Goal: Information Seeking & Learning: Learn about a topic

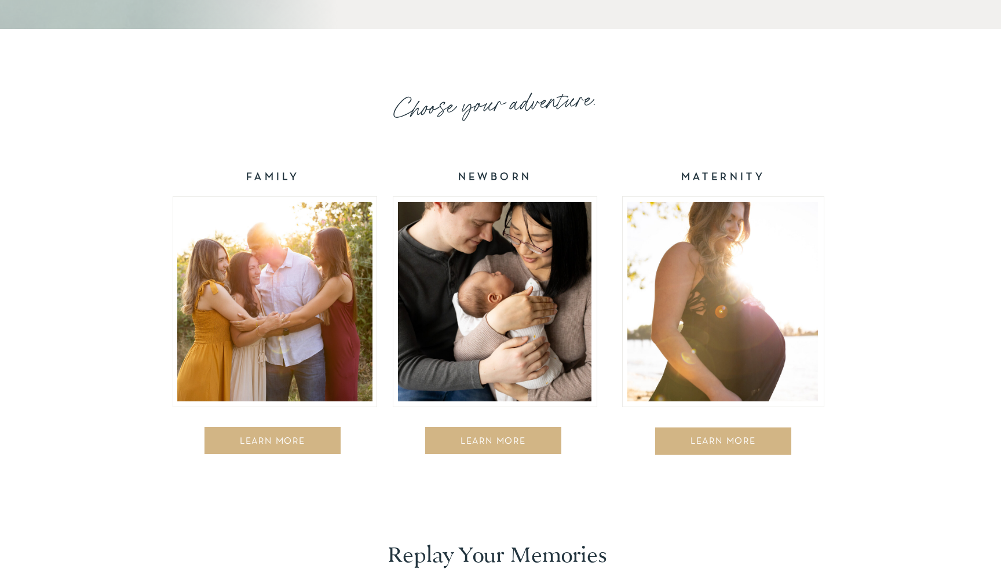
scroll to position [1824, 0]
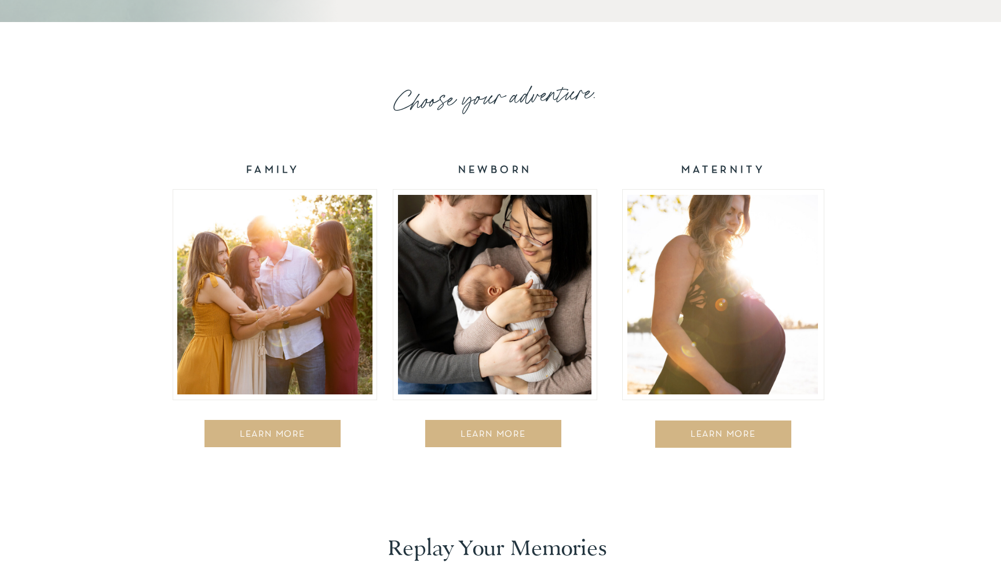
click at [249, 435] on div "LEARN MORE" at bounding box center [272, 435] width 121 height 12
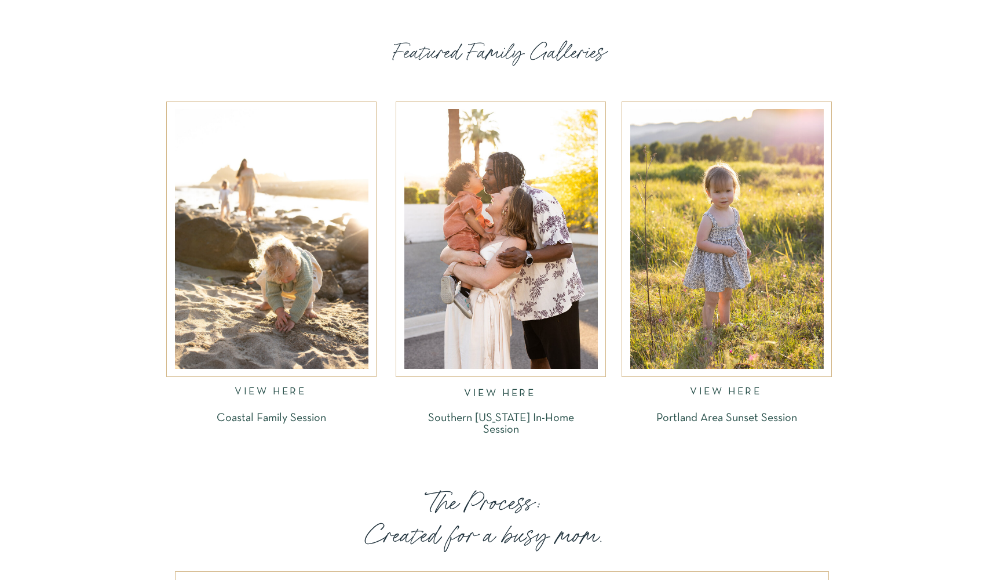
scroll to position [1754, 0]
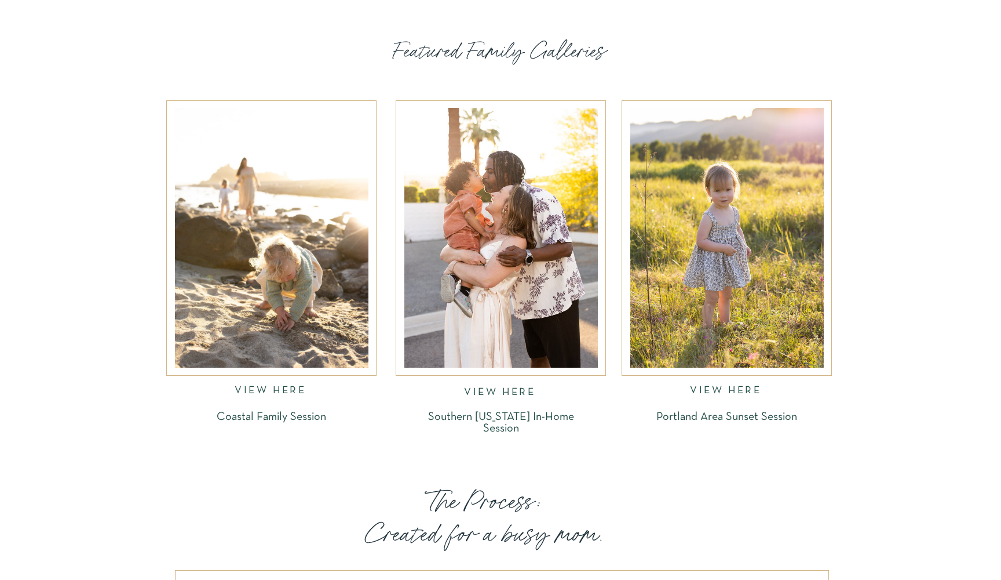
click at [253, 421] on p "Coastal Family Session" at bounding box center [271, 417] width 180 height 13
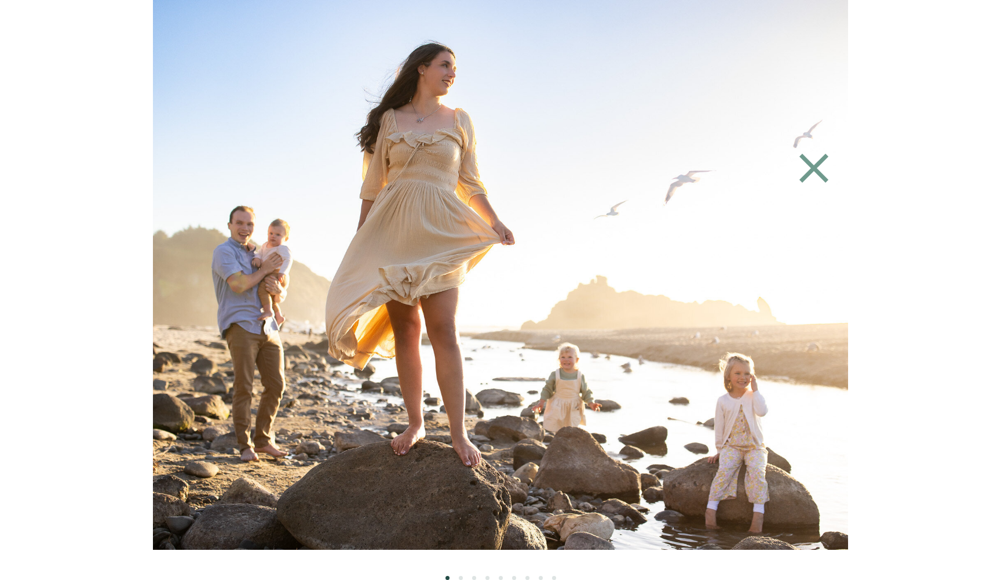
click at [468, 294] on img at bounding box center [501, 274] width 824 height 549
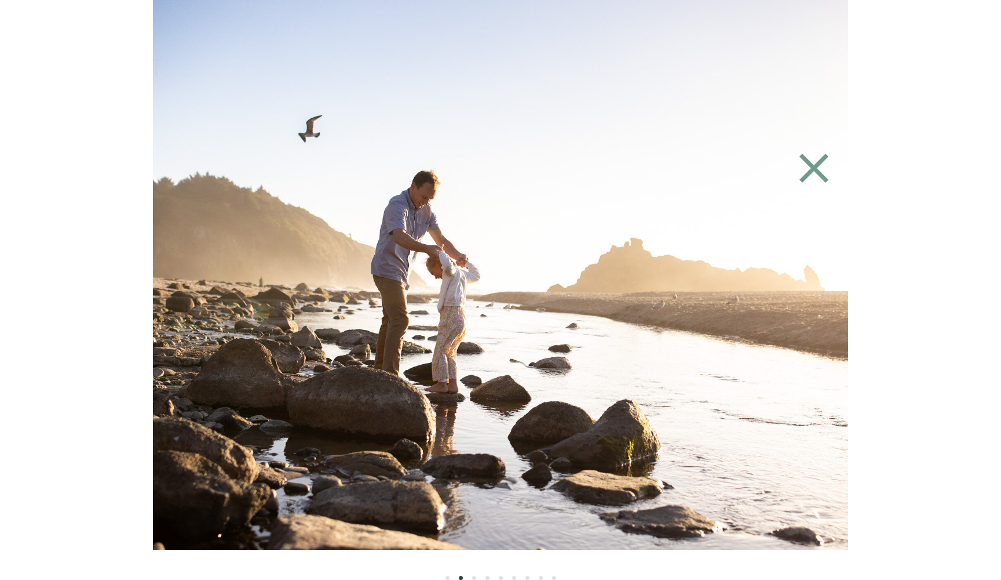
click at [440, 292] on img at bounding box center [522, 274] width 824 height 549
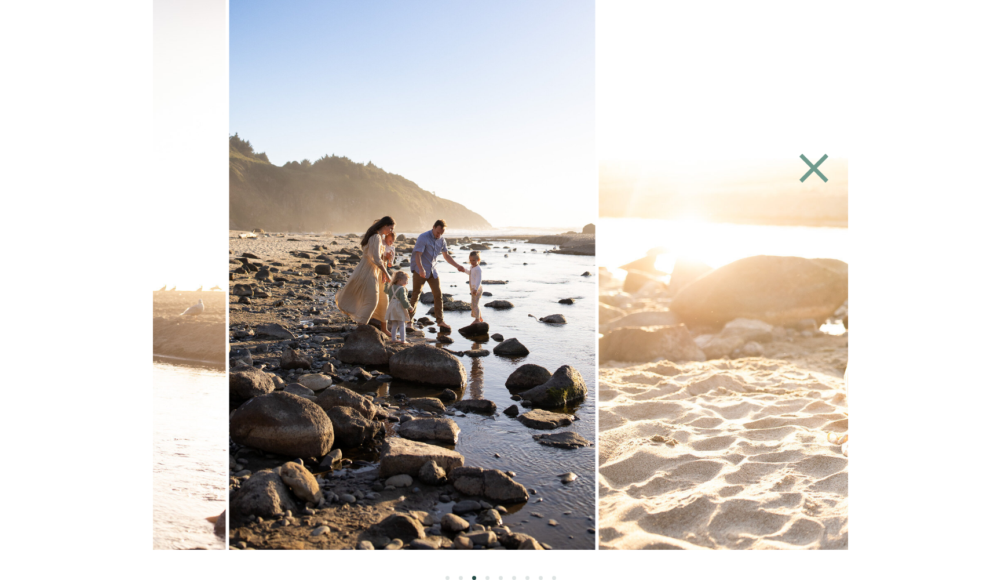
click at [386, 299] on img at bounding box center [412, 274] width 366 height 549
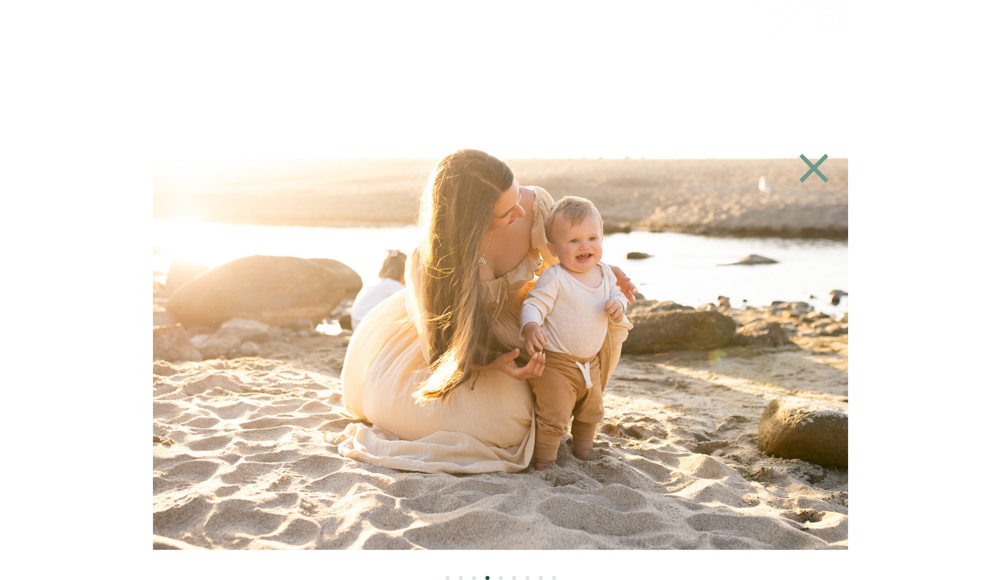
click at [505, 295] on img at bounding box center [507, 274] width 824 height 549
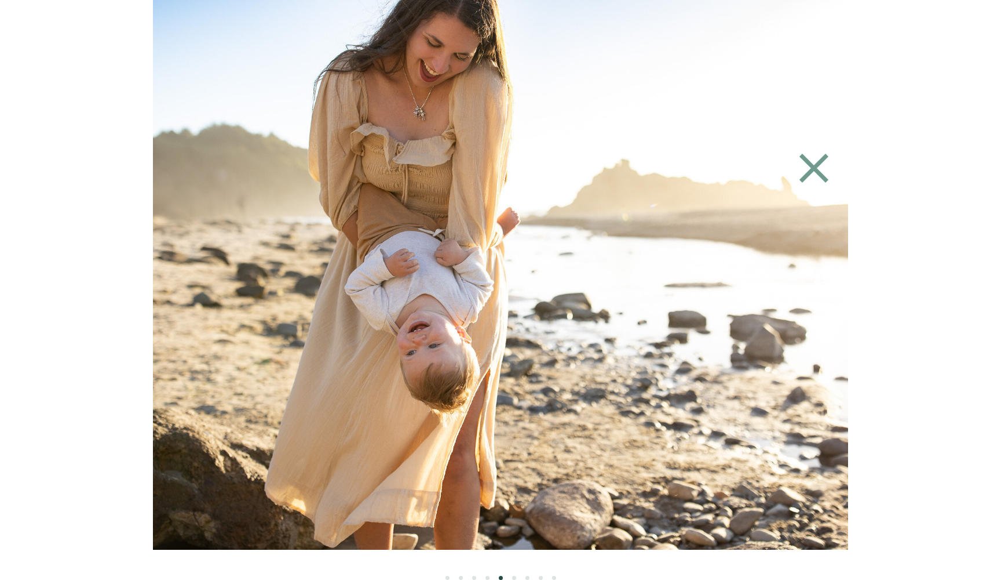
click at [467, 292] on img at bounding box center [511, 274] width 824 height 549
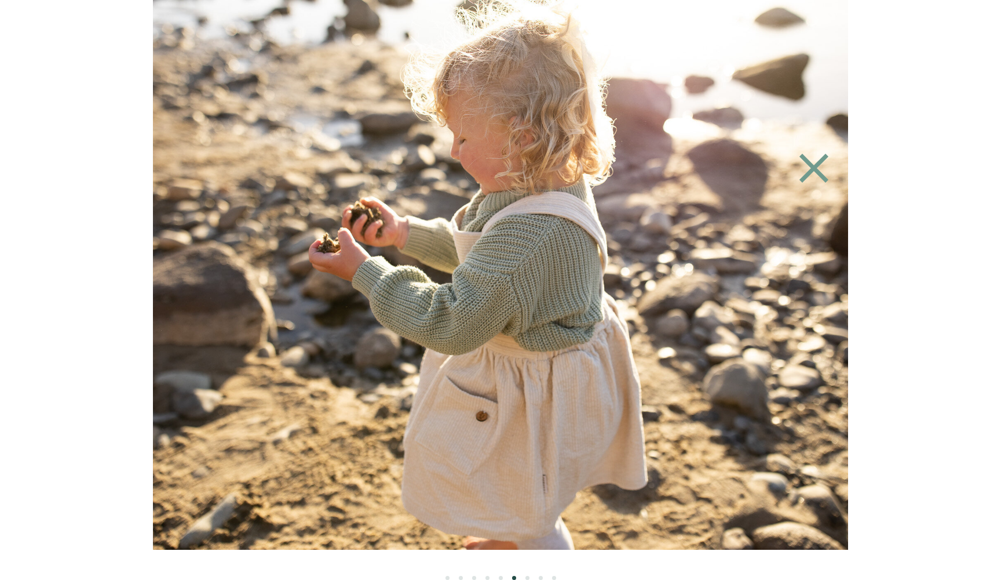
click at [442, 272] on img at bounding box center [505, 274] width 824 height 549
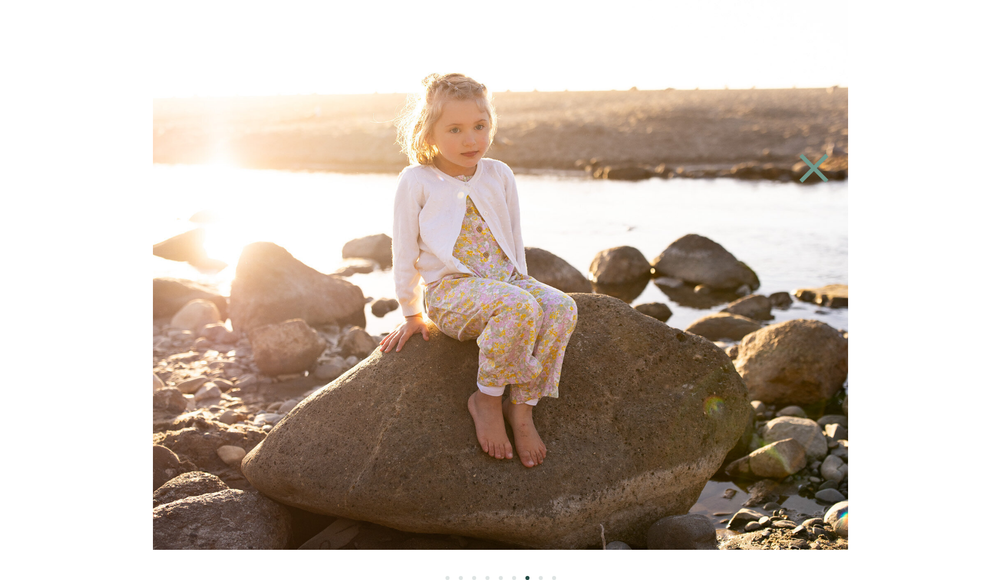
click at [585, 233] on img at bounding box center [510, 274] width 824 height 549
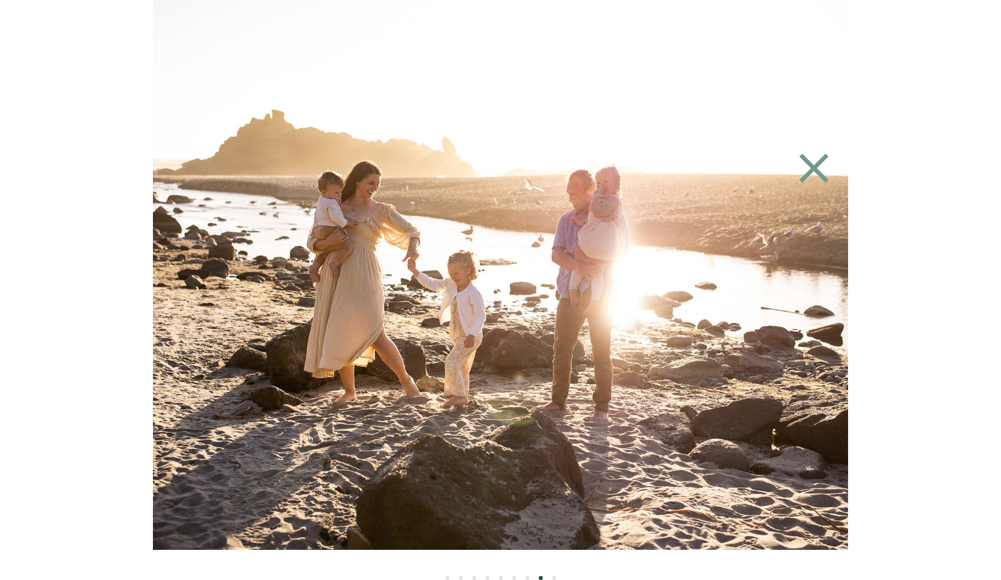
click at [818, 173] on icon at bounding box center [814, 168] width 29 height 29
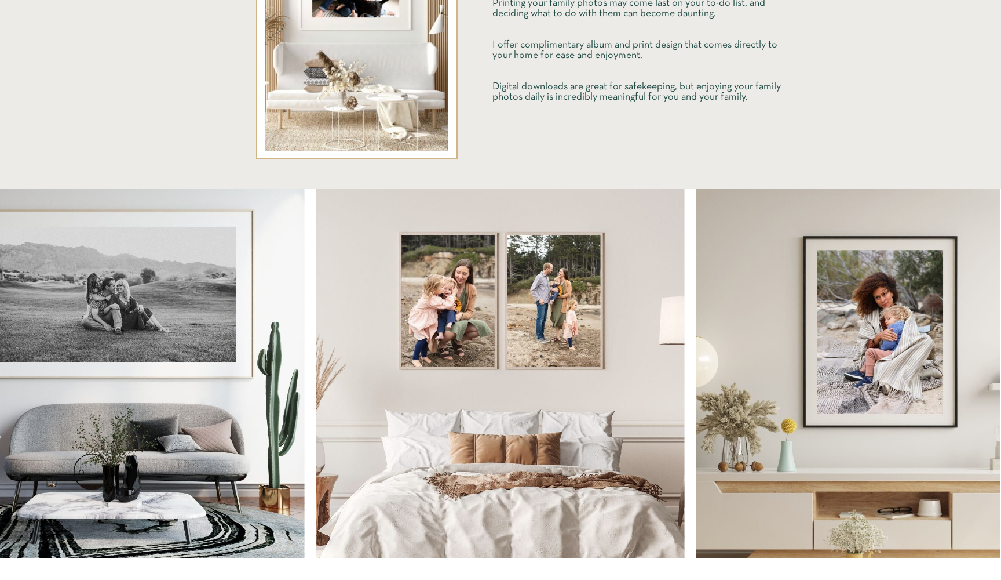
scroll to position [2819, 0]
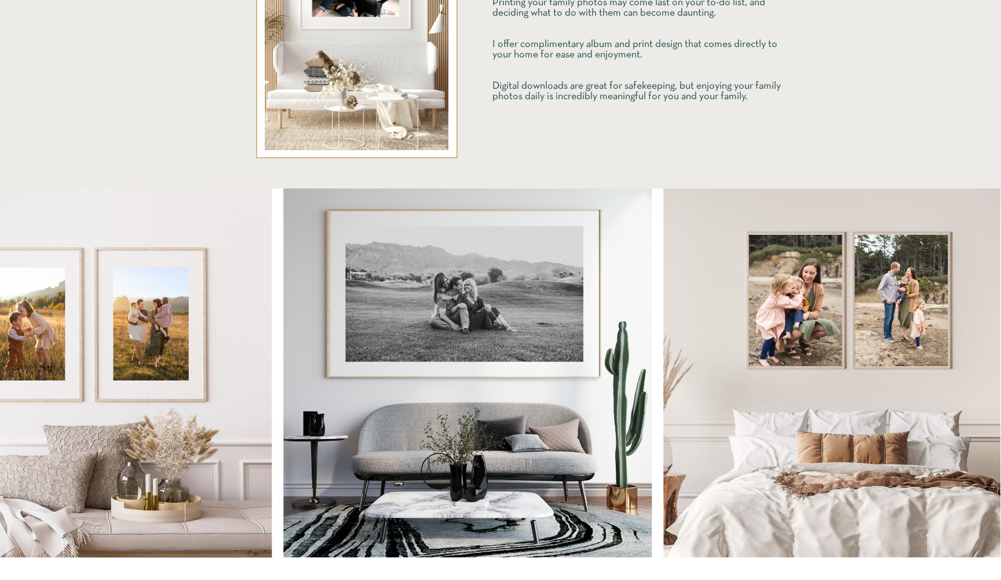
click at [558, 296] on img at bounding box center [468, 372] width 369 height 369
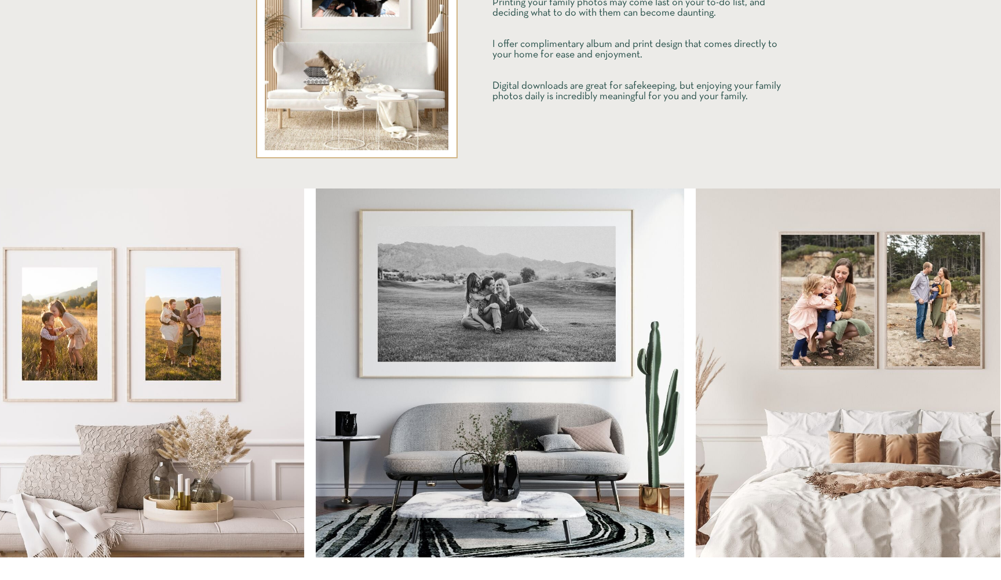
click at [684, 359] on img at bounding box center [500, 372] width 369 height 369
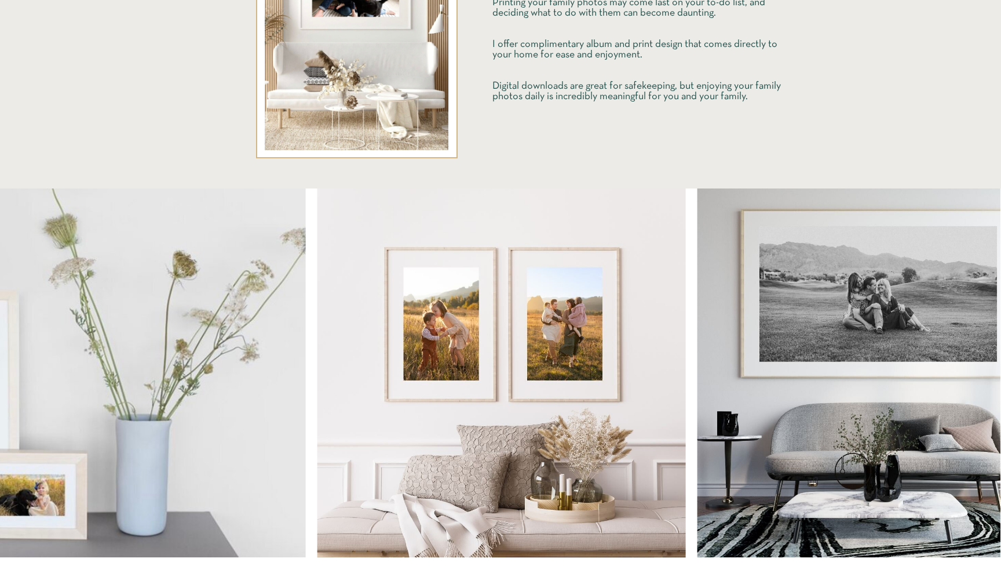
click at [686, 352] on img at bounding box center [502, 372] width 369 height 369
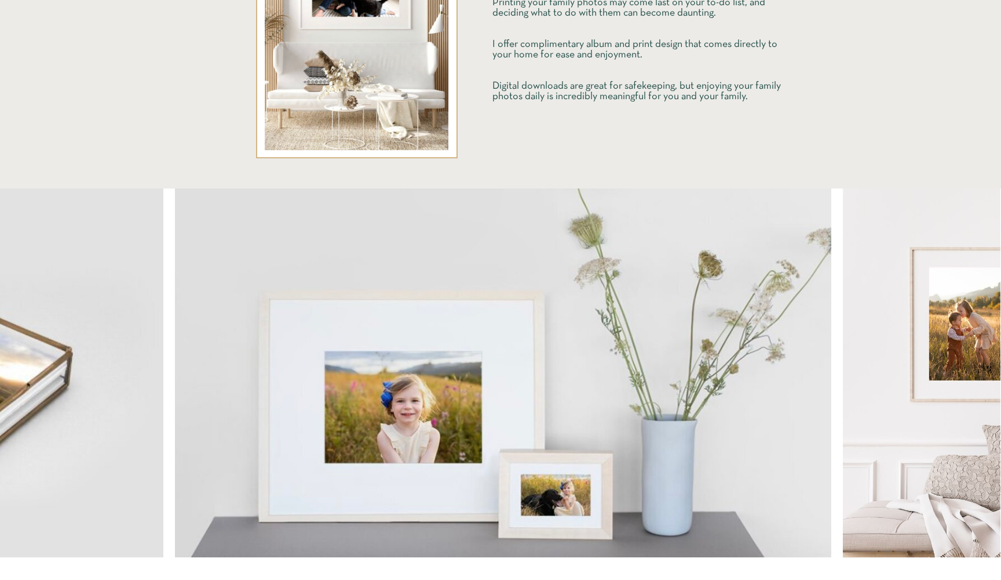
click at [832, 364] on img at bounding box center [503, 372] width 657 height 369
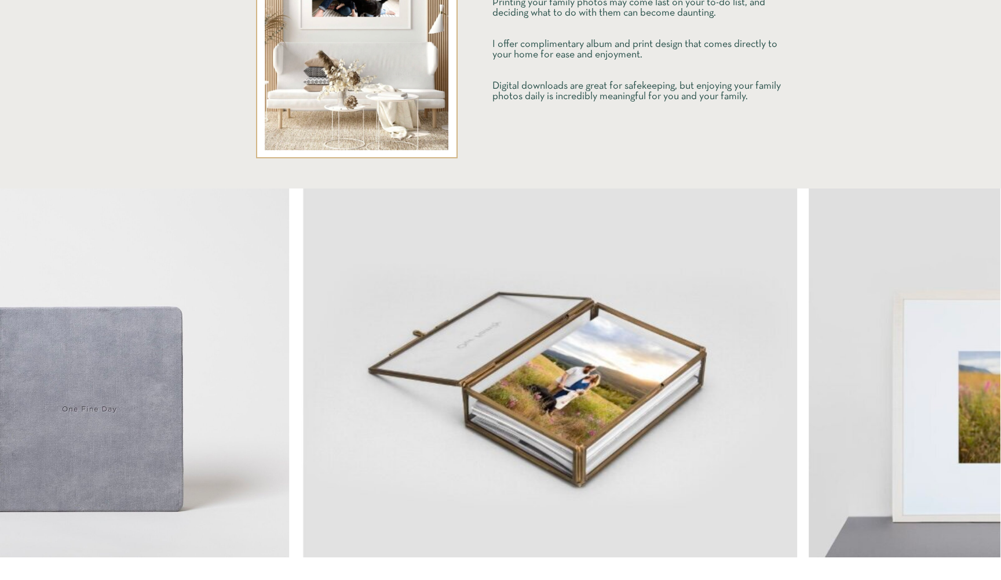
click at [797, 343] on img at bounding box center [549, 372] width 497 height 369
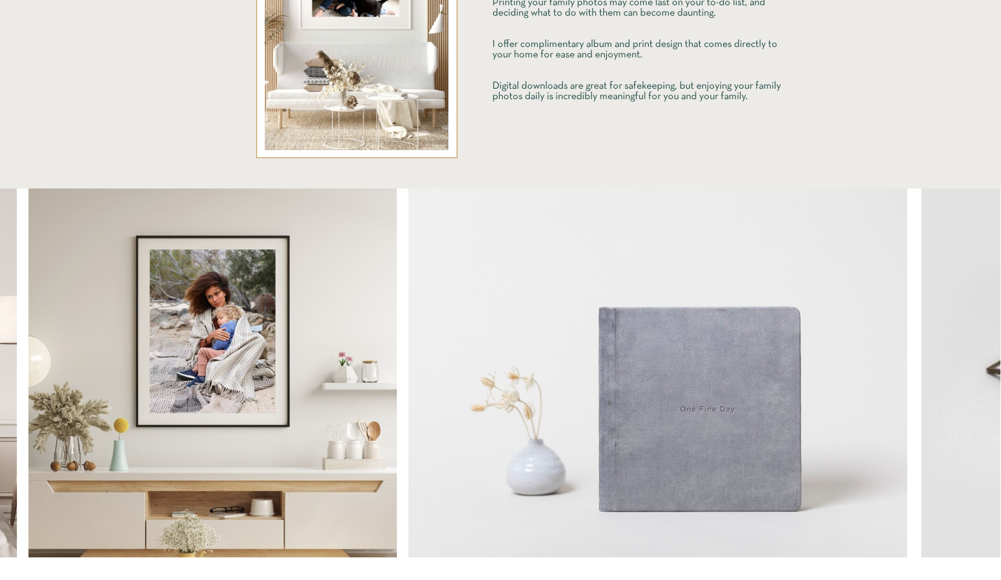
click at [731, 308] on img at bounding box center [658, 372] width 499 height 369
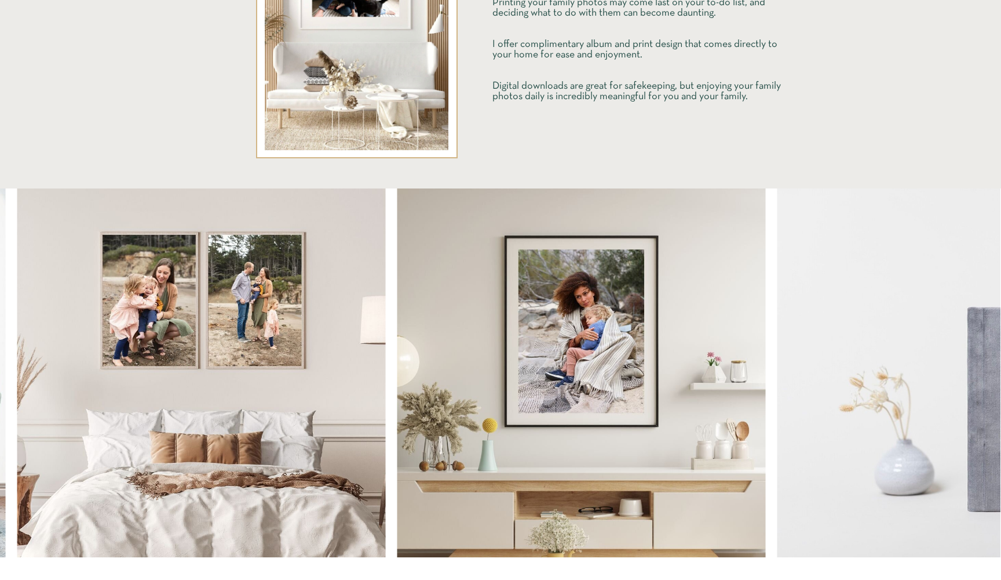
click at [654, 330] on img at bounding box center [581, 372] width 369 height 369
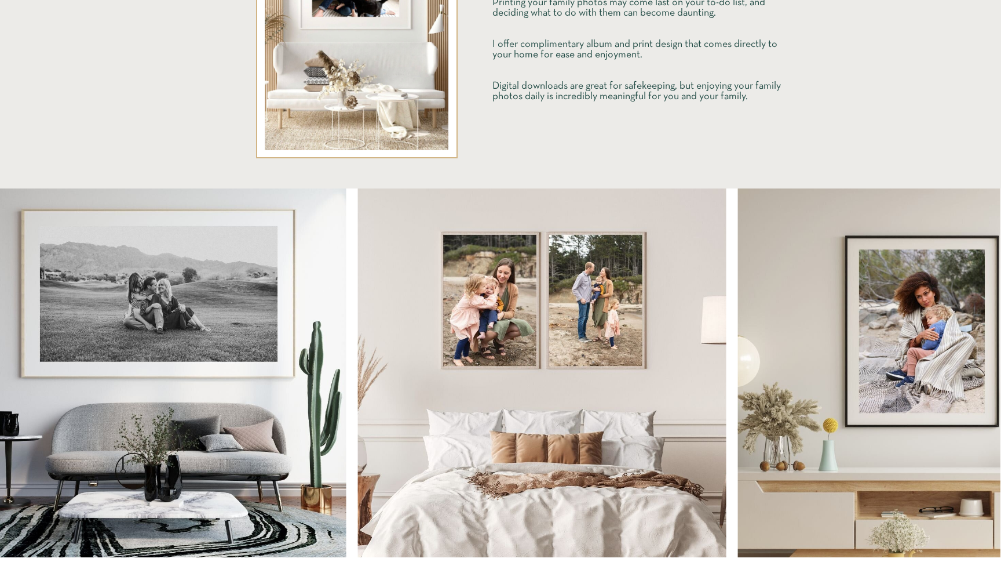
click at [682, 294] on img at bounding box center [542, 372] width 369 height 369
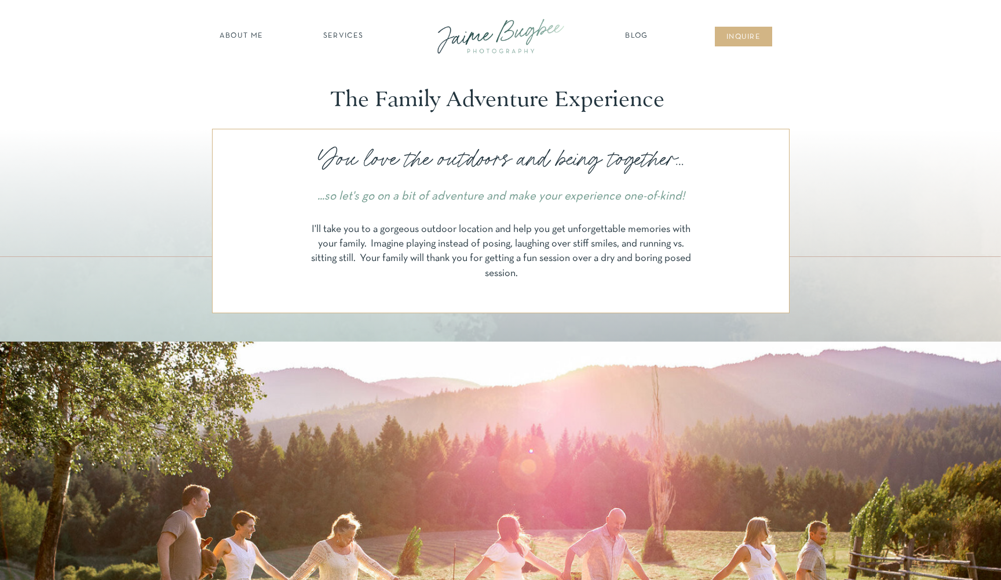
scroll to position [0, 0]
click at [498, 38] on div at bounding box center [501, 36] width 156 height 45
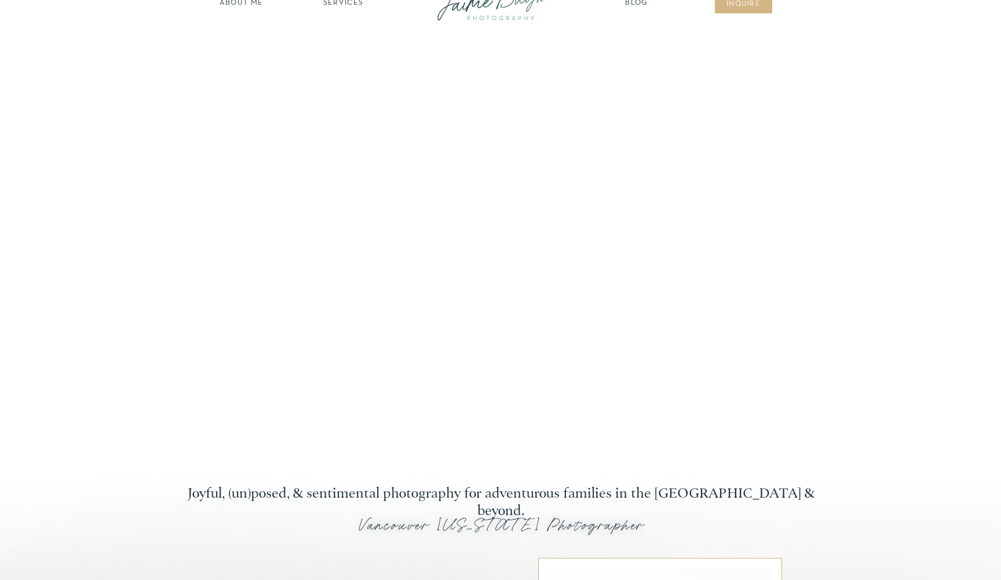
scroll to position [20, 0]
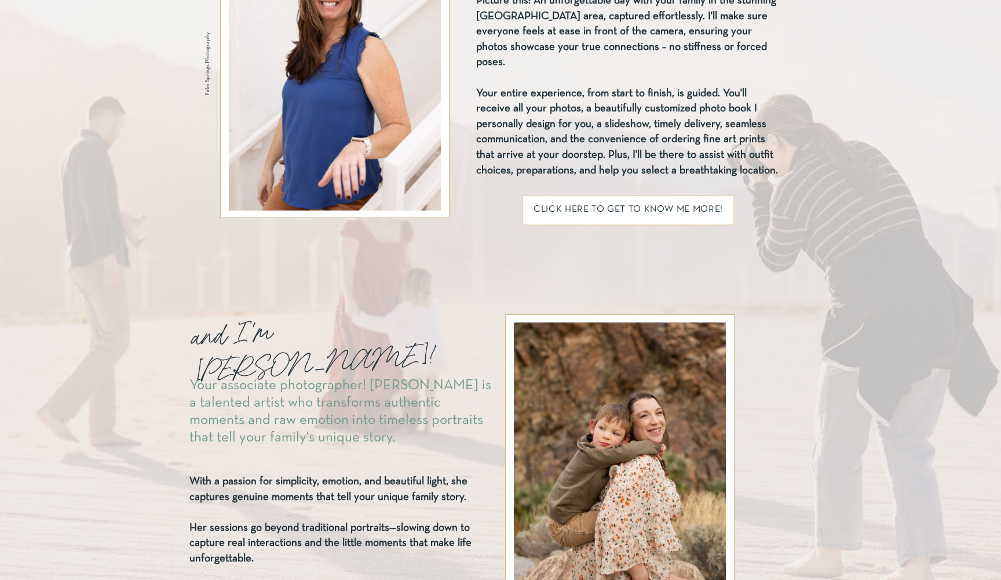
scroll to position [1571, 0]
click at [633, 207] on h2 "click here TO GET TO KNOW ME MORE!" at bounding box center [628, 211] width 193 height 13
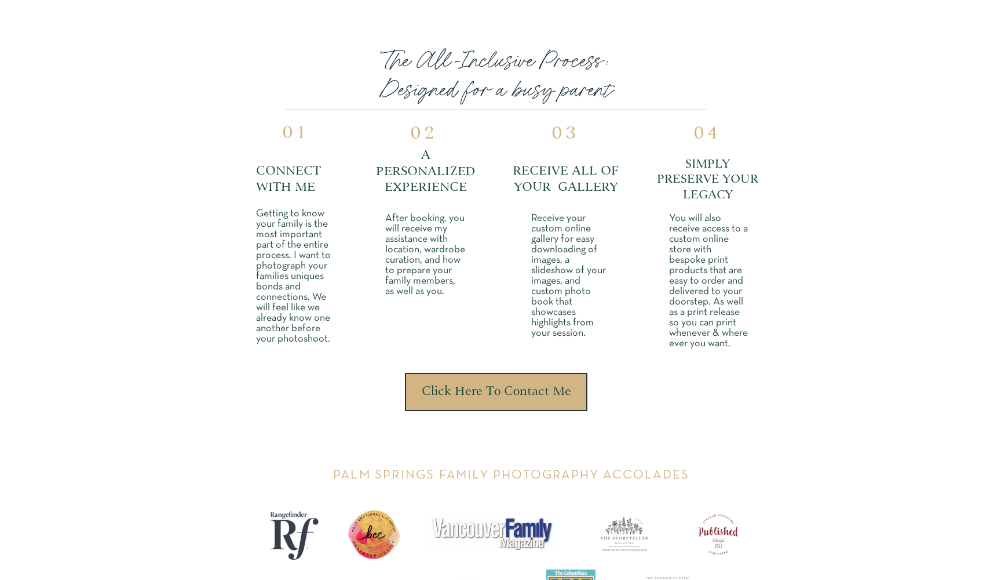
scroll to position [3214, 0]
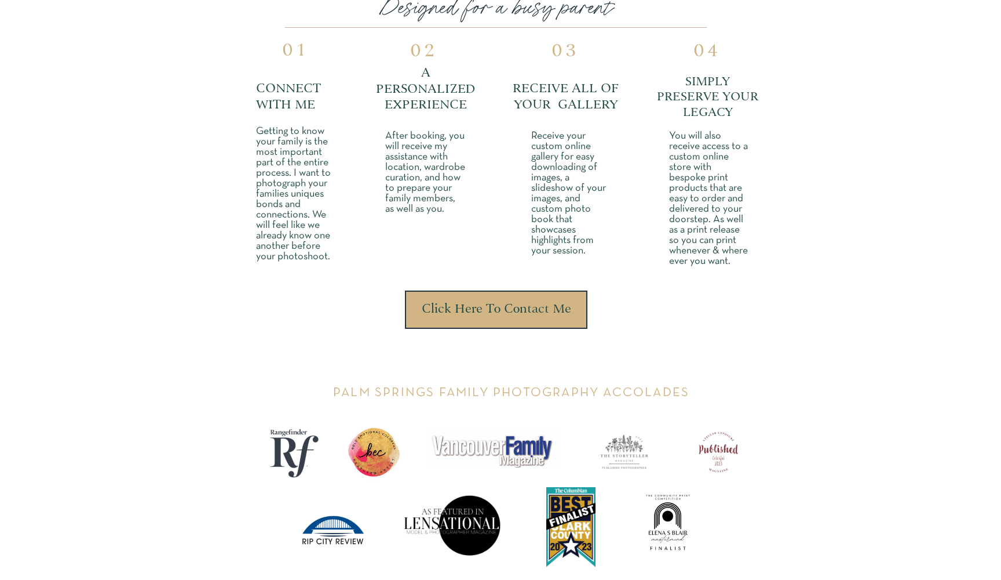
click at [503, 314] on h3 "Click Here To Contact Me" at bounding box center [496, 310] width 155 height 14
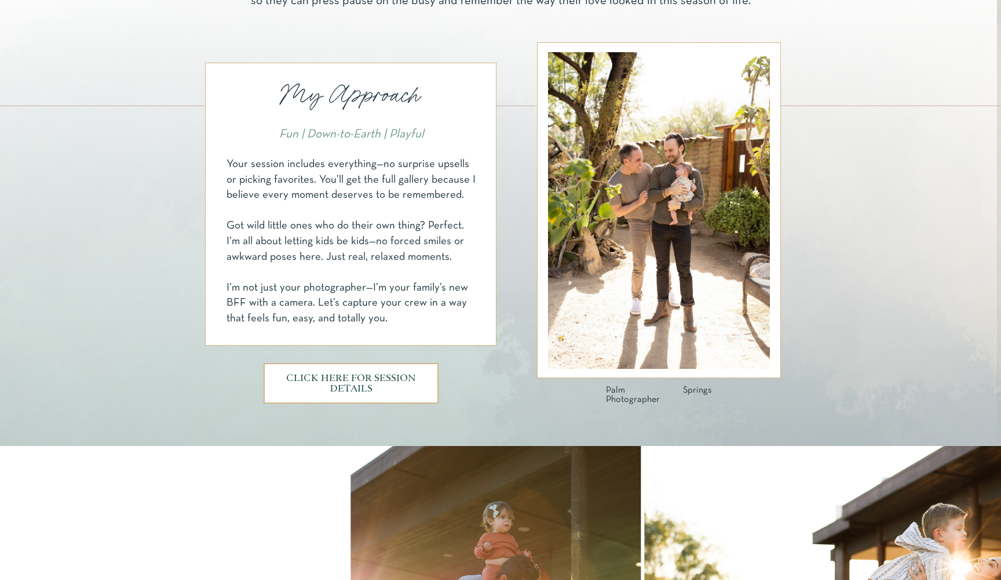
scroll to position [559, 0]
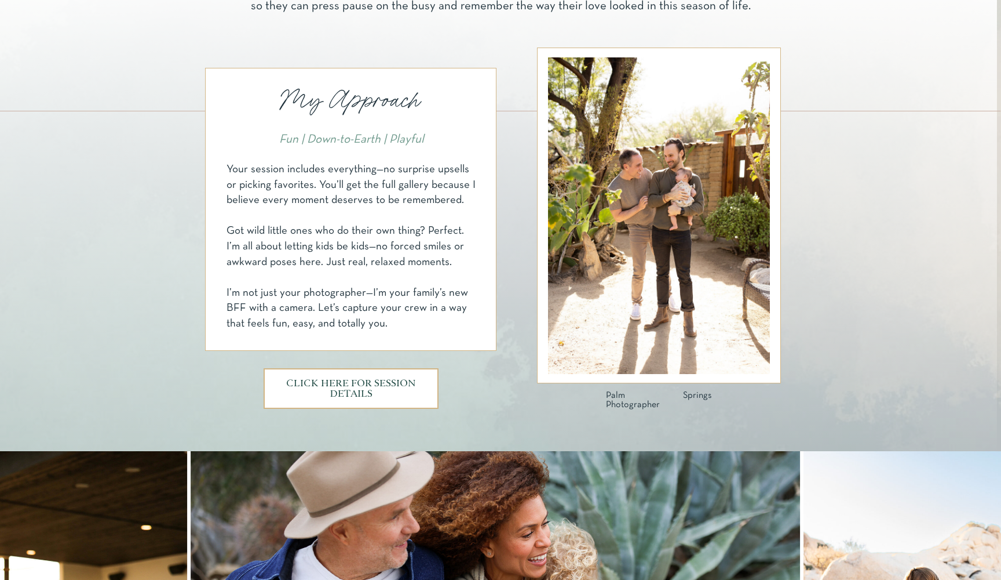
click at [351, 384] on h3 "CLICK HERE FOR SESSION DETAILS" at bounding box center [351, 388] width 131 height 20
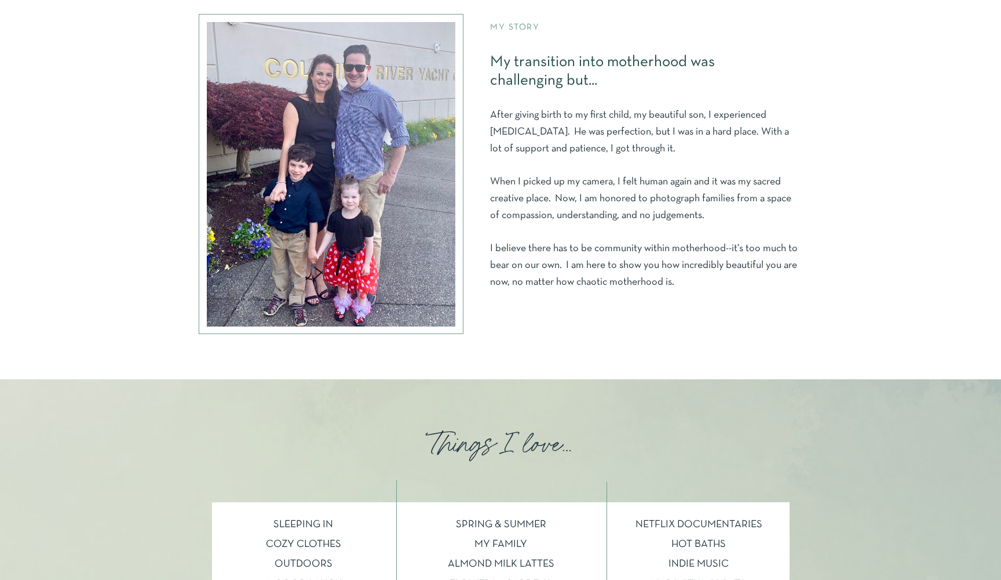
scroll to position [661, 0]
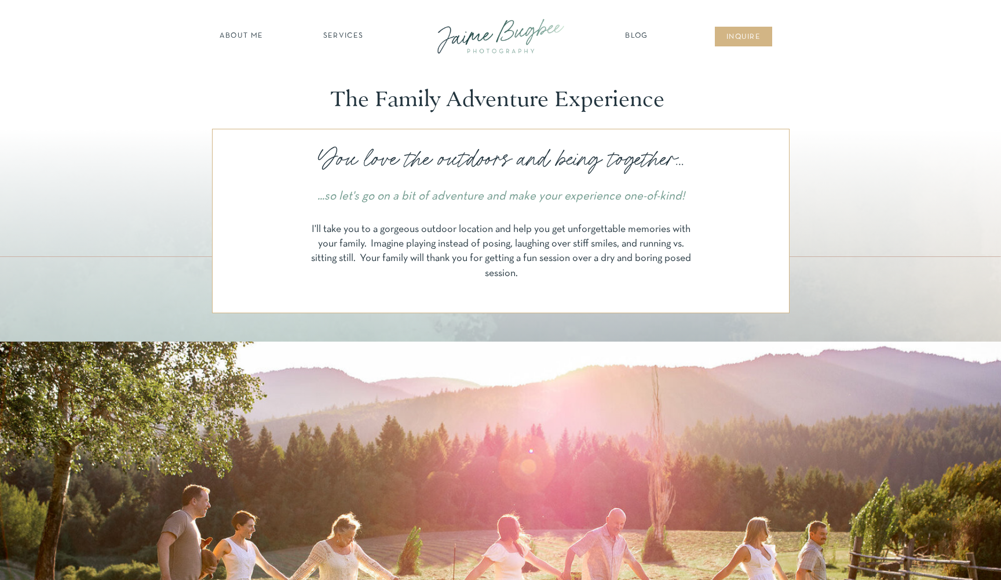
click at [334, 39] on nav "SERVICES" at bounding box center [343, 37] width 65 height 12
click at [343, 68] on nav "maternity" at bounding box center [343, 67] width 76 height 8
